Goal: Task Accomplishment & Management: Manage account settings

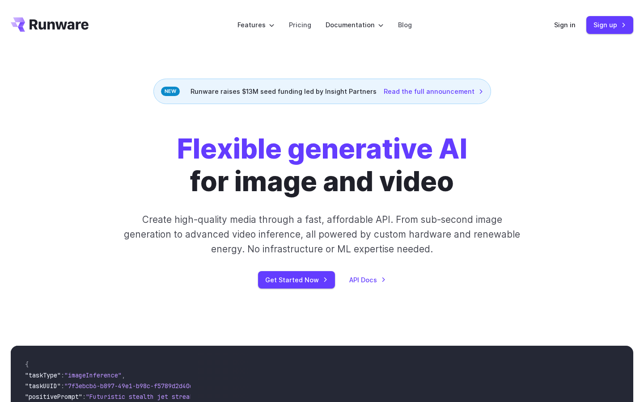
click at [564, 30] on div "Sign in Sign up" at bounding box center [593, 24] width 79 height 17
click at [564, 28] on link "Sign in" at bounding box center [564, 25] width 21 height 10
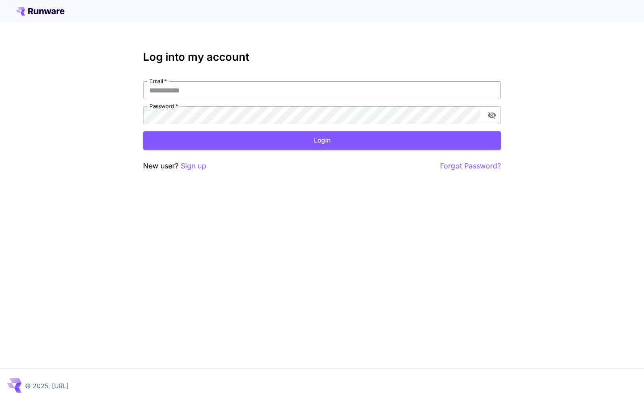
click at [352, 97] on input "Email   *" at bounding box center [322, 90] width 358 height 18
click at [360, 99] on input "Email   *" at bounding box center [322, 90] width 358 height 18
